Goal: Communication & Community: Participate in discussion

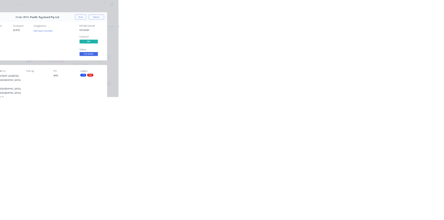
click at [371, 40] on button "Close" at bounding box center [358, 38] width 25 height 11
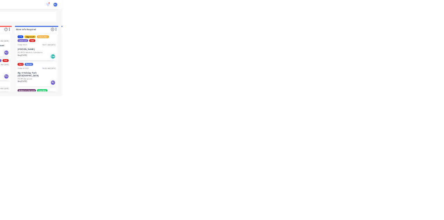
scroll to position [110, 0]
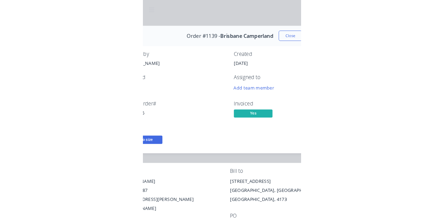
scroll to position [0, 0]
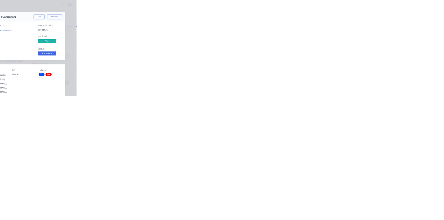
click at [92, 53] on button "Collaborate" at bounding box center [59, 60] width 66 height 17
click at [312, 204] on div at bounding box center [223, 200] width 178 height 7
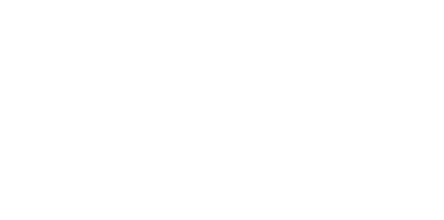
click at [390, 206] on button "Send" at bounding box center [376, 200] width 27 height 10
click at [371, 38] on button "Close" at bounding box center [358, 38] width 25 height 11
click at [92, 71] on button "Checklists 0/0" at bounding box center [59, 77] width 66 height 17
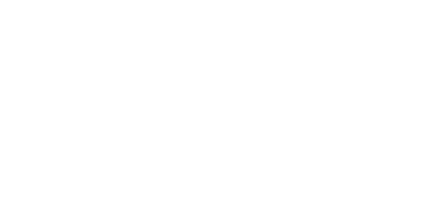
type textarea "x"
click at [72, 62] on div "Collaborate" at bounding box center [58, 61] width 27 height 6
click at [312, 204] on div at bounding box center [223, 200] width 178 height 7
click at [390, 206] on button "Send" at bounding box center [376, 200] width 27 height 10
click at [371, 37] on button "Close" at bounding box center [358, 38] width 25 height 11
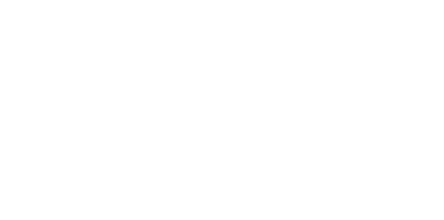
scroll to position [1, 0]
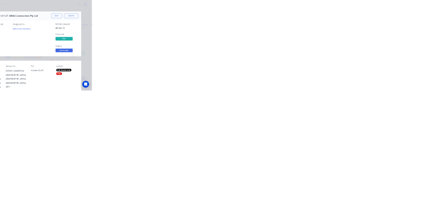
click at [371, 38] on button "Close" at bounding box center [358, 38] width 25 height 11
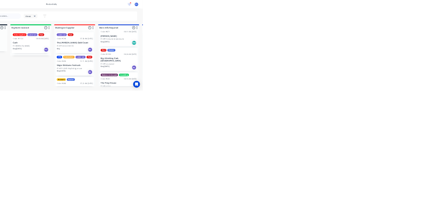
scroll to position [65, 0]
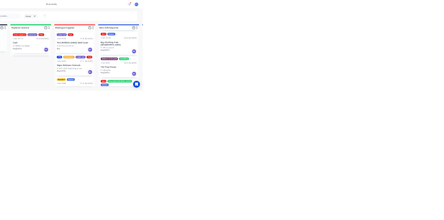
click at [379, 150] on div "Order #590 08:05 AM 13/08/25" at bounding box center [385, 153] width 87 height 6
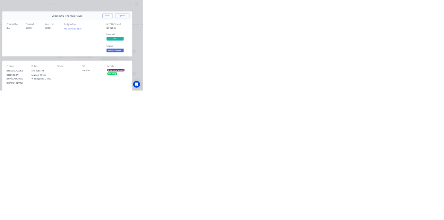
click at [371, 36] on button "Close" at bounding box center [358, 38] width 25 height 11
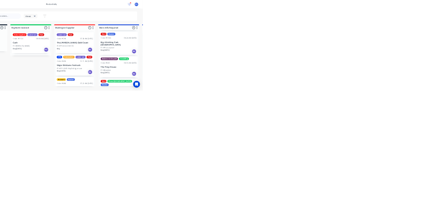
click at [395, 99] on div "Paid Router Order #1093 08:26 AM 13/08/25 Big 4 Holiday Park Gold Coast PO #Pro…" at bounding box center [385, 105] width 93 height 57
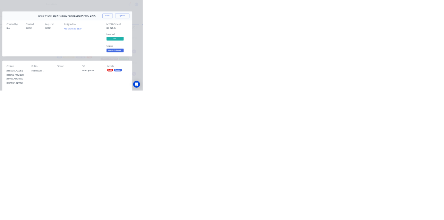
click at [371, 38] on button "Close" at bounding box center [358, 38] width 25 height 11
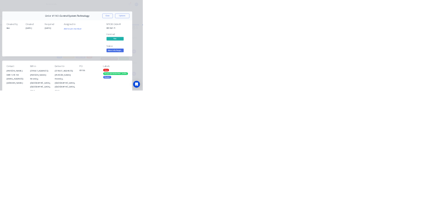
click at [371, 38] on button "Close" at bounding box center [358, 38] width 25 height 11
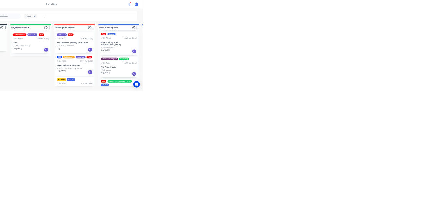
click at [293, 152] on div "CTS Fabrication Laser cut Paid Order #659 10:11 AM 21/07/25 Major Brisbane Fest…" at bounding box center [278, 158] width 93 height 51
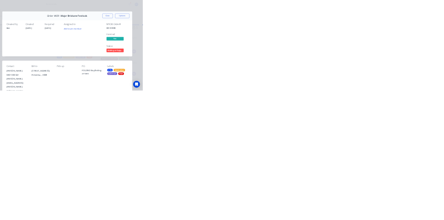
click at [371, 33] on button "Close" at bounding box center [358, 38] width 25 height 11
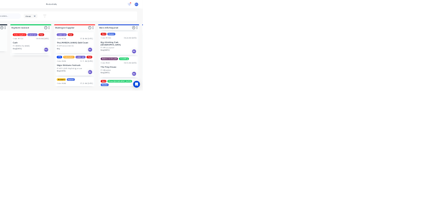
click at [293, 89] on div "Laser cut Paid Order #549 07:39 AM 07/08/25 The Langham Gold Coast PO #PO2025-0…" at bounding box center [278, 103] width 93 height 51
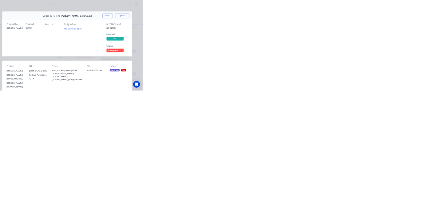
click at [444, 24] on div "Order details Collaborate Checklists 0/0 Tracking Linked Orders Timeline Order …" at bounding box center [222, 110] width 444 height 220
click at [371, 37] on button "Close" at bounding box center [358, 38] width 25 height 11
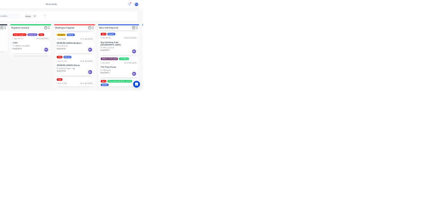
scroll to position [114, 0]
click at [273, 211] on p "Grava Signs" at bounding box center [278, 208] width 87 height 6
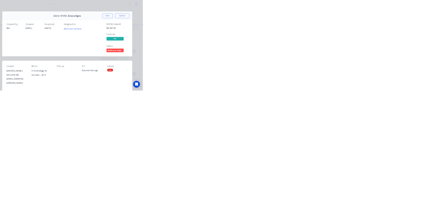
click at [371, 38] on button "Close" at bounding box center [358, 38] width 25 height 11
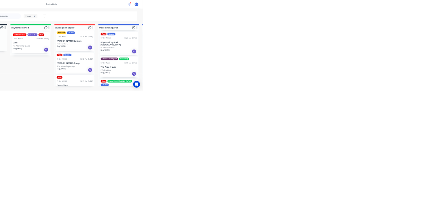
click at [264, 156] on p "[PERSON_NAME] Group" at bounding box center [278, 154] width 87 height 6
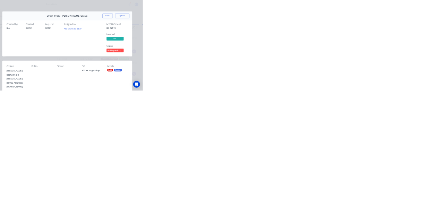
click at [371, 37] on button "Close" at bounding box center [358, 38] width 25 height 11
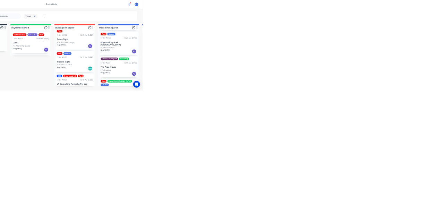
scroll to position [228, 0]
click at [271, 152] on p "Express Signs" at bounding box center [278, 149] width 87 height 6
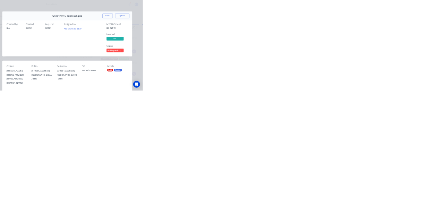
click at [371, 38] on button "Close" at bounding box center [358, 38] width 25 height 11
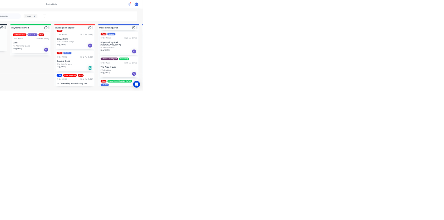
click at [256, 206] on p "LP Consulting Australia Pty Ltd" at bounding box center [278, 203] width 87 height 6
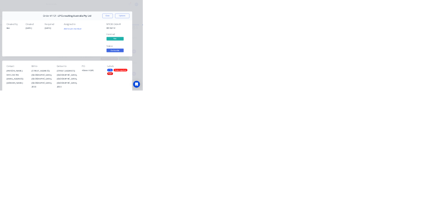
click at [72, 60] on div "Collaborate" at bounding box center [58, 61] width 27 height 6
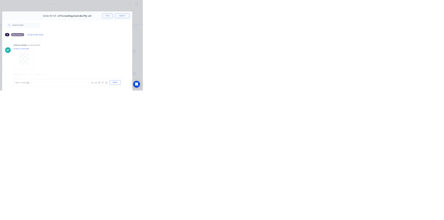
scroll to position [55, 0]
click at [371, 38] on button "Close" at bounding box center [358, 38] width 25 height 11
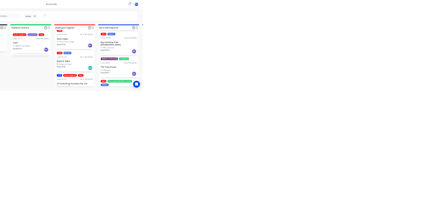
click at [262, 207] on div "CTS Date required Paid Order #1121 08:00 AM 14/08/25 LP Consulting Australia Pt…" at bounding box center [278, 202] width 93 height 51
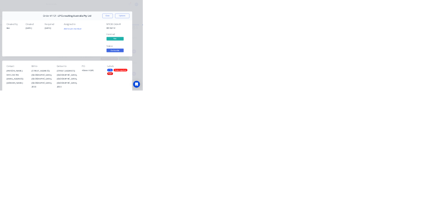
click at [371, 38] on button "Close" at bounding box center [358, 38] width 25 height 11
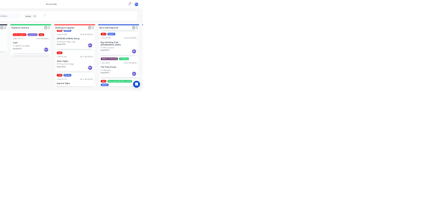
scroll to position [56, 0]
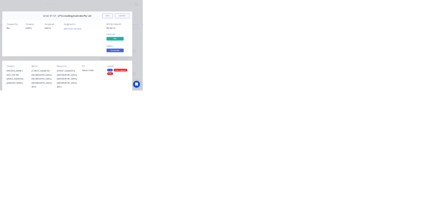
click at [72, 63] on div "Collaborate" at bounding box center [58, 61] width 27 height 6
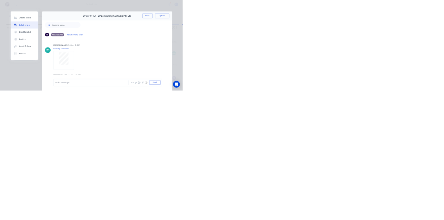
scroll to position [55, 0]
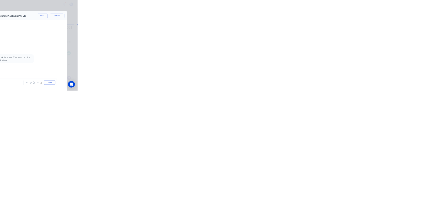
click at [371, 35] on button "Close" at bounding box center [358, 38] width 25 height 11
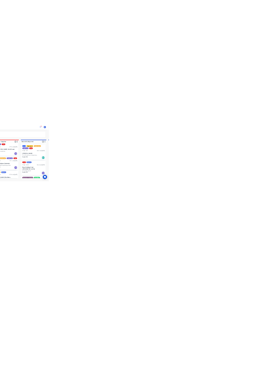
scroll to position [0, 0]
